Goal: Information Seeking & Learning: Learn about a topic

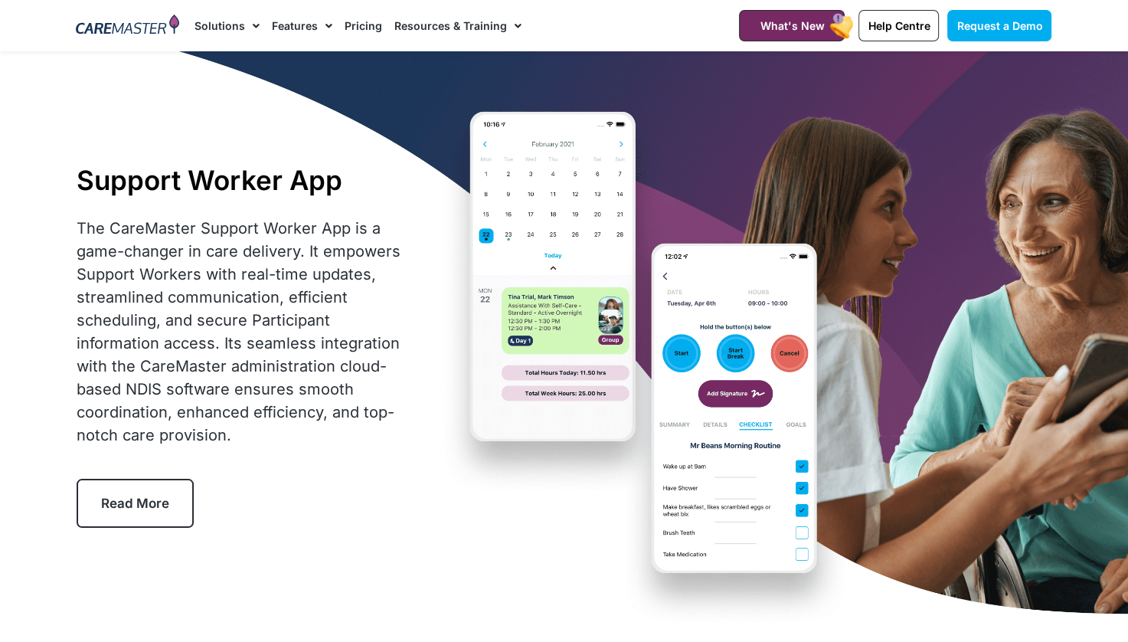
click at [155, 26] on img at bounding box center [127, 26] width 103 height 23
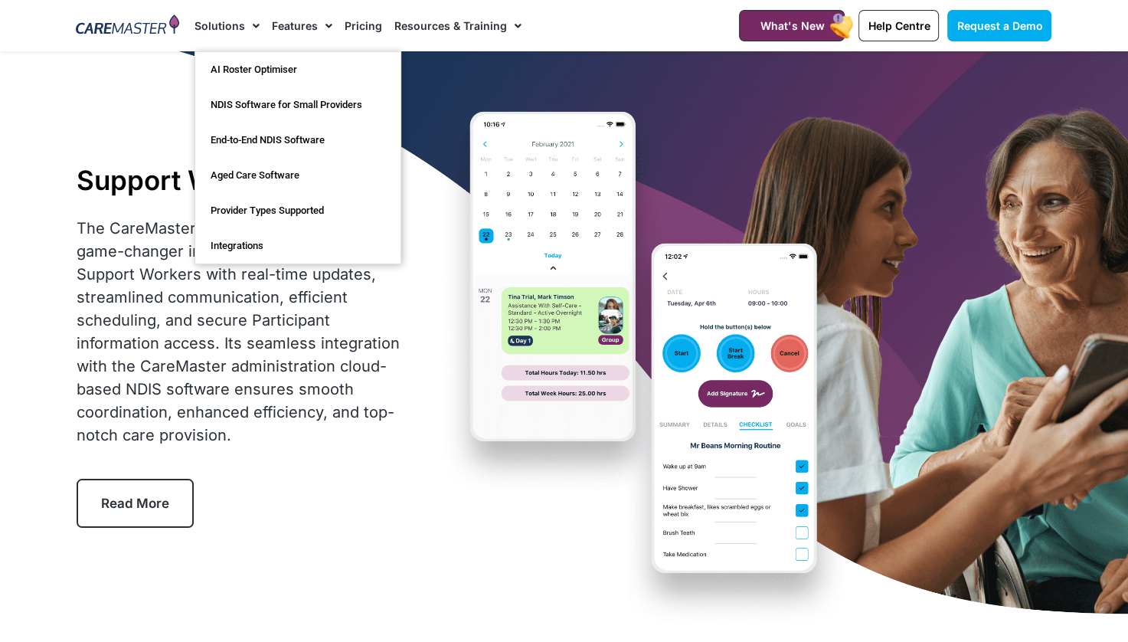
click at [266, 25] on li "Features Features for Providers Case Note Management Incident Management Invoic…" at bounding box center [302, 25] width 73 height 51
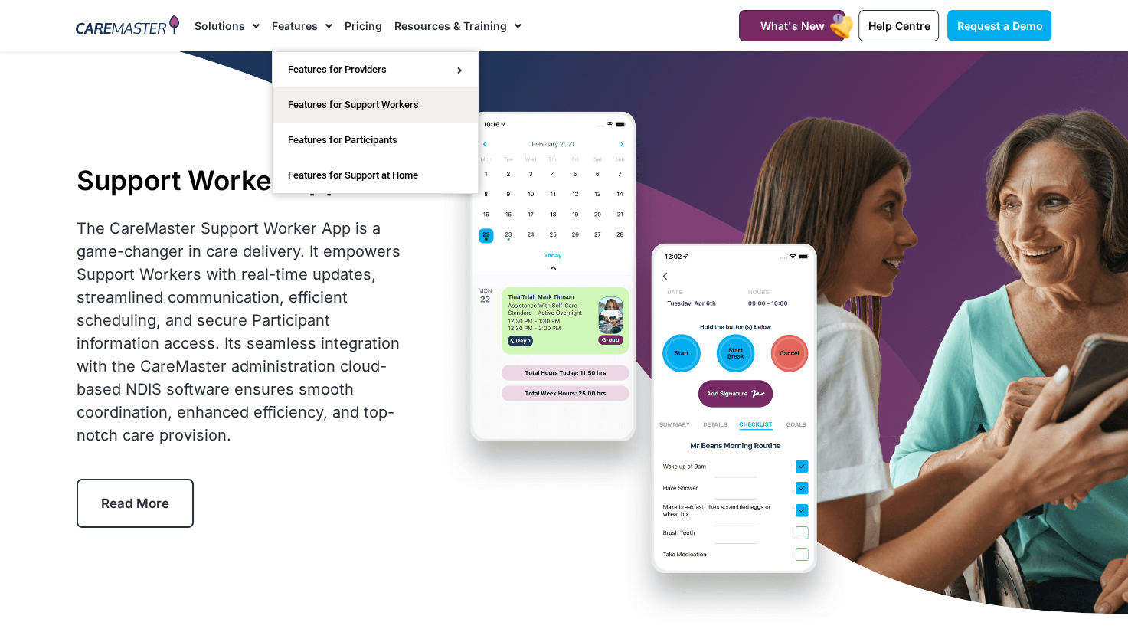
click at [321, 25] on span "Menu" at bounding box center [325, 26] width 15 height 26
